Goal: Navigation & Orientation: Find specific page/section

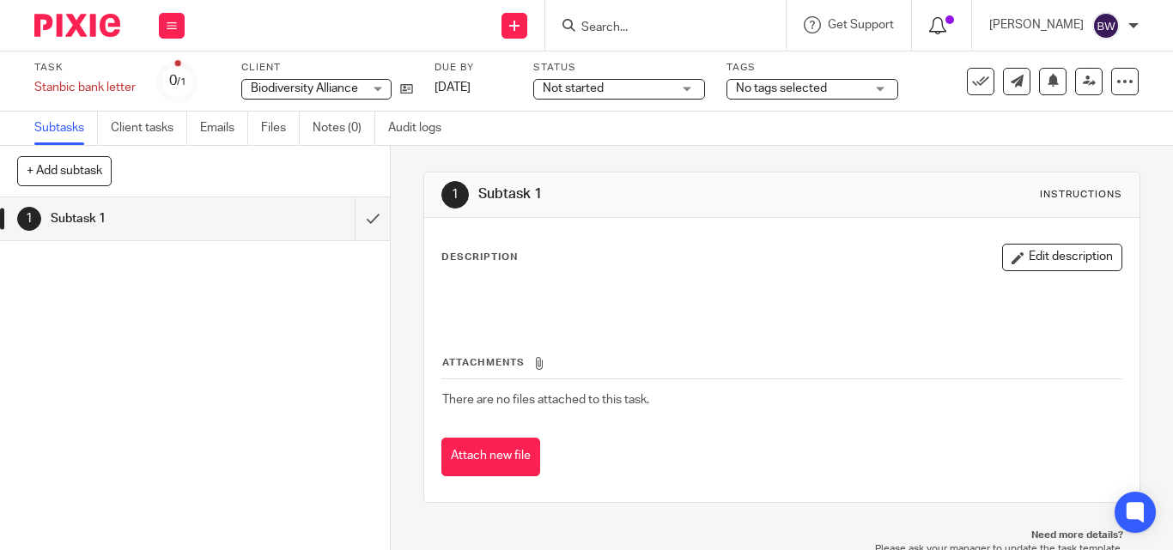
click at [932, 27] on icon at bounding box center [937, 25] width 17 height 17
click at [939, 27] on icon at bounding box center [937, 25] width 17 height 17
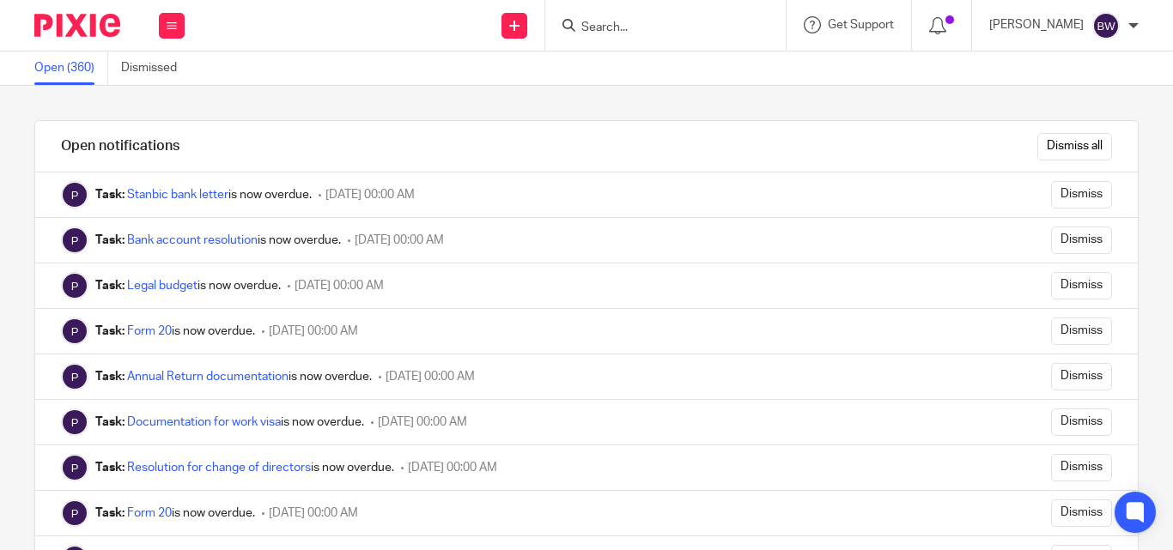
click at [663, 129] on div "Dismiss all" at bounding box center [679, 146] width 915 height 51
click at [167, 26] on icon at bounding box center [172, 26] width 10 height 10
click at [165, 148] on li "Team" at bounding box center [172, 155] width 46 height 25
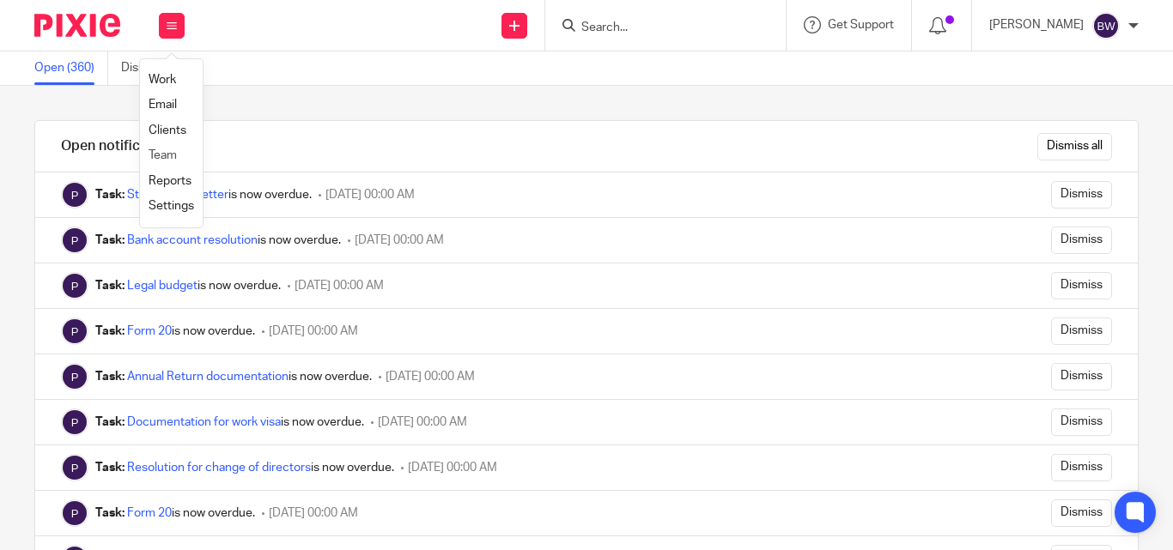
click at [165, 148] on li "Team" at bounding box center [172, 155] width 46 height 25
click at [818, 100] on div "Open notifications Dismiss all Task: Stanbic bank letter is now overdue. 23 Aug…" at bounding box center [586, 318] width 1173 height 464
click at [167, 24] on button at bounding box center [172, 26] width 26 height 26
click at [158, 151] on link "Team" at bounding box center [163, 155] width 28 height 12
